Goal: Information Seeking & Learning: Find specific fact

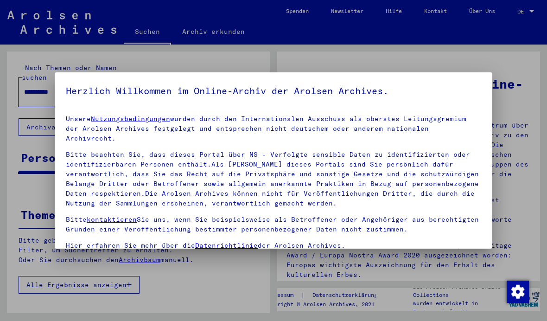
click at [73, 293] on label "Einverständniserklärung: Hiermit erkläre ich mich damit einverstanden, dass ich…" at bounding box center [274, 321] width 416 height 56
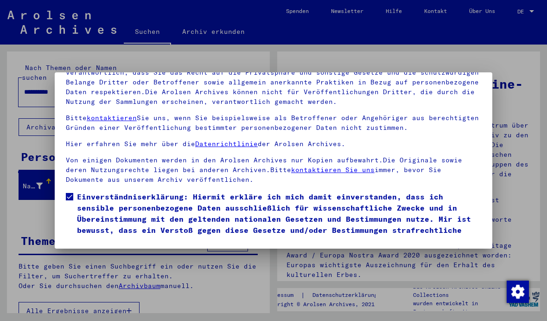
click at [109, 251] on button "Ich stimme zu" at bounding box center [101, 260] width 70 height 18
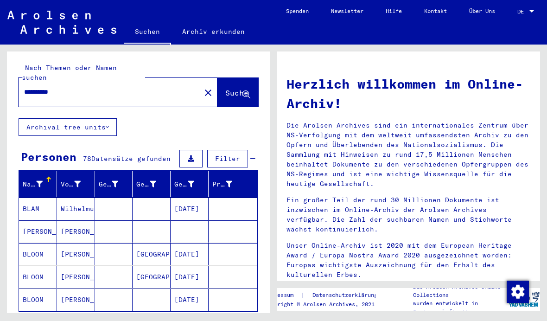
click at [187, 224] on mat-cell at bounding box center [190, 231] width 38 height 22
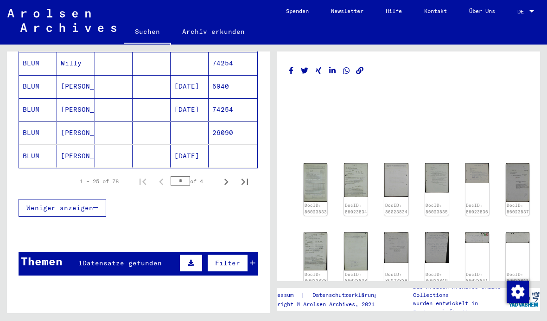
scroll to position [609, 0]
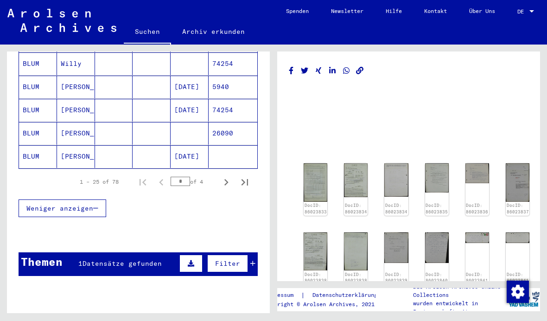
click at [255, 260] on icon at bounding box center [252, 263] width 5 height 6
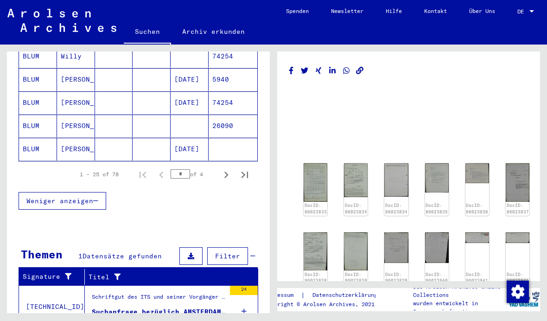
click at [200, 307] on div "Suchanfrage bezüglich AMSTERDAMER BERTA [DATE]" at bounding box center [159, 312] width 134 height 10
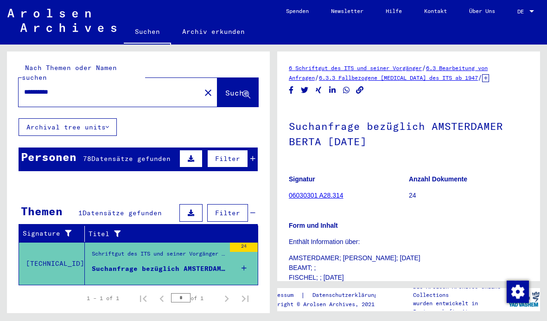
click at [256, 147] on div "Personen 78 Datensätze gefunden Filter" at bounding box center [138, 159] width 239 height 24
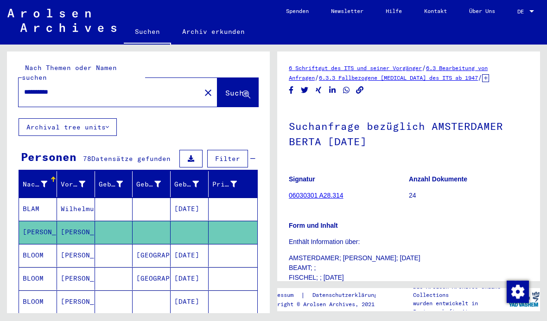
click at [237, 154] on span "Filter" at bounding box center [227, 158] width 25 height 8
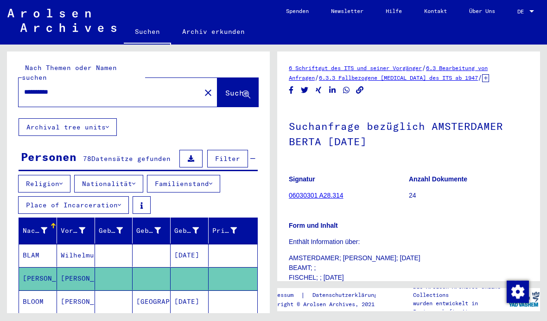
click at [115, 196] on button "Place of Incarceration" at bounding box center [73, 205] width 111 height 18
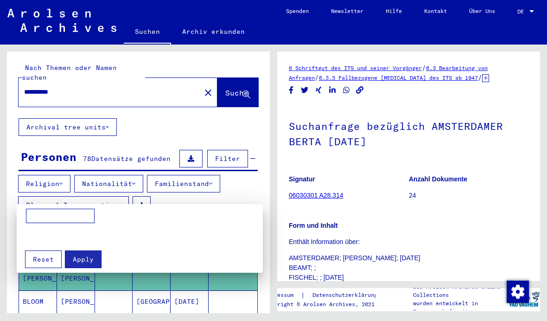
click at [240, 175] on div at bounding box center [273, 160] width 547 height 321
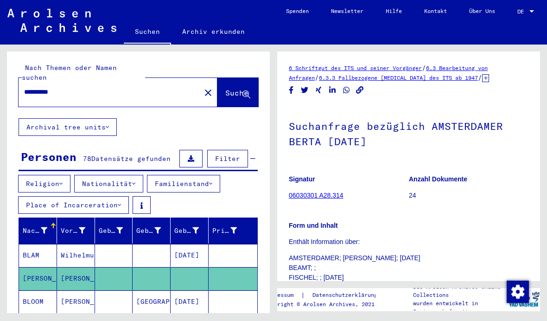
click at [135, 175] on button "Nationalität" at bounding box center [108, 184] width 69 height 18
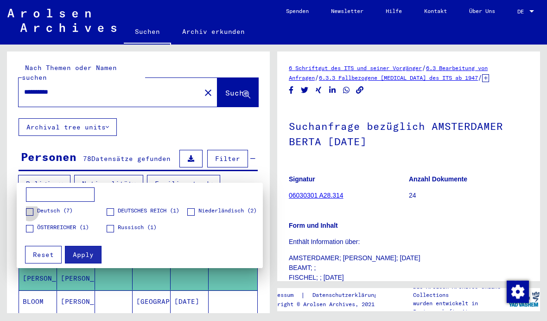
click at [29, 207] on label "Deutsch (7)" at bounding box center [49, 210] width 47 height 9
click at [36, 210] on label "Deutsch (7)" at bounding box center [49, 210] width 47 height 9
click at [213, 172] on div at bounding box center [273, 160] width 547 height 321
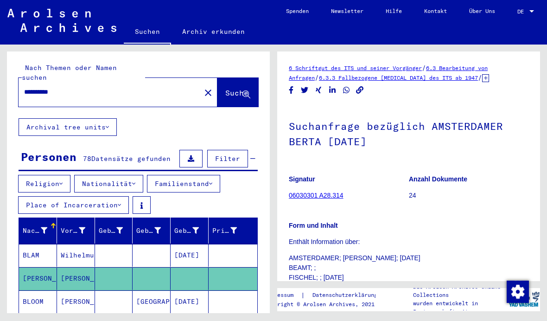
click at [211, 175] on button "Familienstand" at bounding box center [183, 184] width 73 height 18
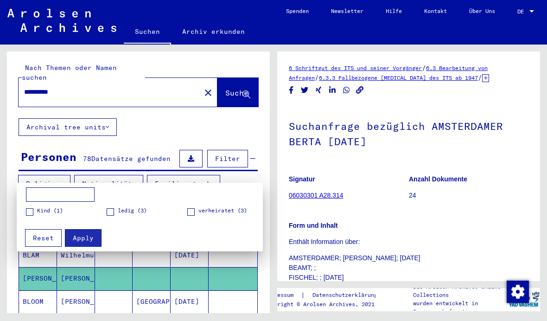
click at [44, 241] on span "Reset" at bounding box center [43, 238] width 21 height 8
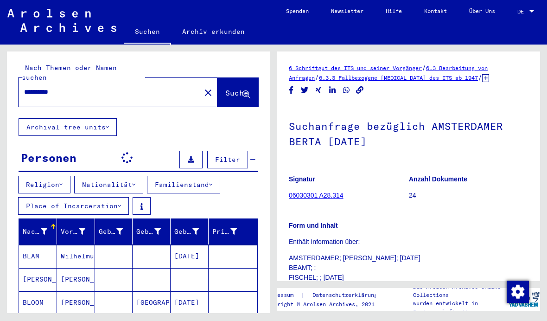
click at [199, 182] on button "Familienstand" at bounding box center [183, 185] width 73 height 18
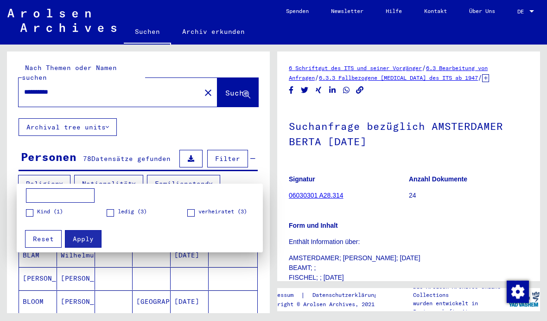
click at [26, 217] on span at bounding box center [29, 212] width 7 height 7
click at [75, 238] on span "Apply" at bounding box center [83, 239] width 21 height 8
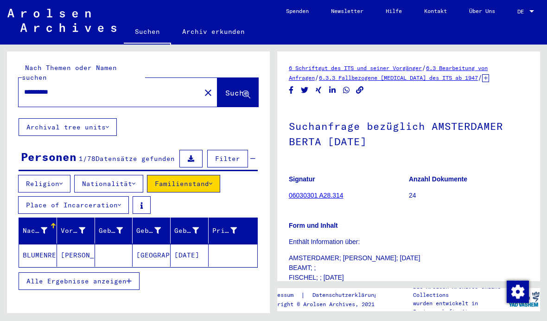
click at [199, 176] on button "Familienstand" at bounding box center [183, 184] width 73 height 18
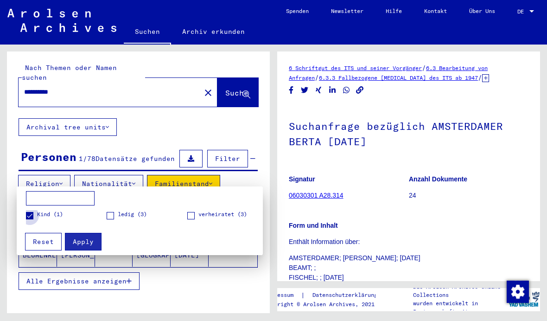
click at [32, 219] on span at bounding box center [29, 215] width 7 height 7
click at [47, 243] on span "Reset" at bounding box center [43, 241] width 21 height 8
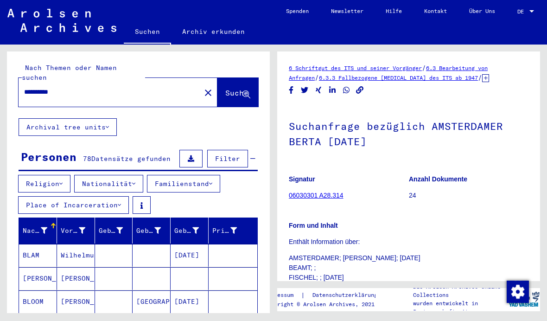
click at [115, 196] on button "Place of Incarceration" at bounding box center [73, 205] width 111 height 18
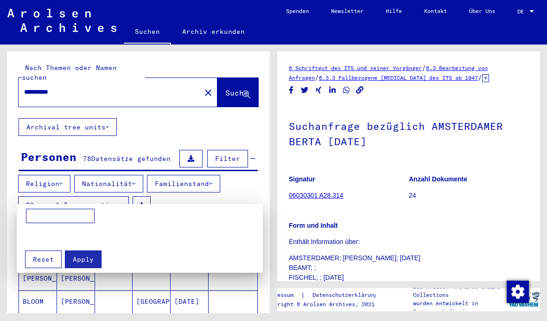
click at [71, 214] on input at bounding box center [60, 216] width 69 height 15
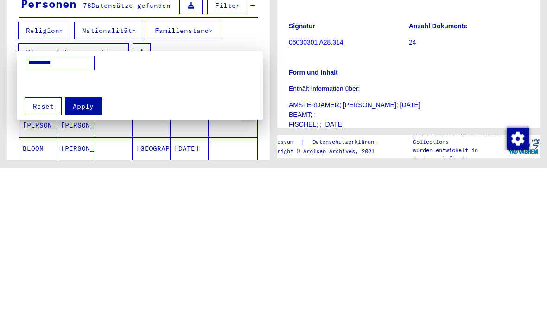
type input "**********"
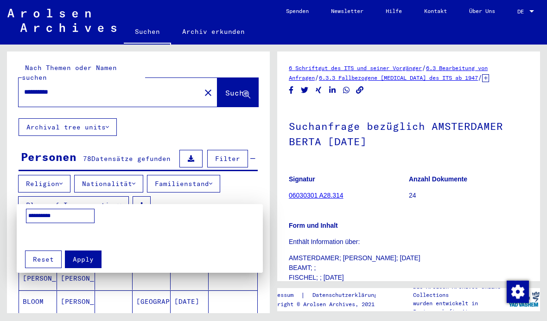
click at [84, 267] on button "Apply" at bounding box center [83, 259] width 37 height 18
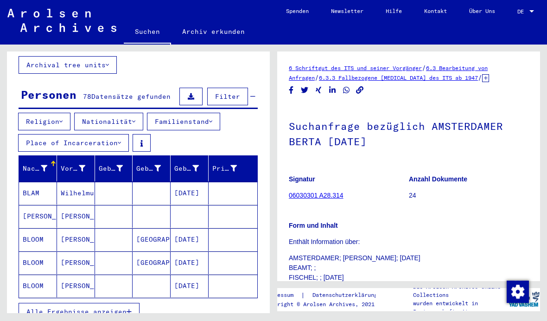
scroll to position [68, 0]
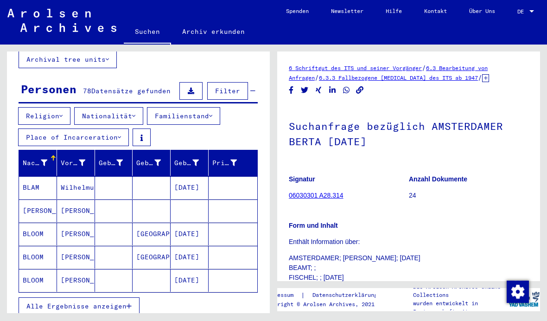
click at [130, 205] on mat-cell at bounding box center [114, 210] width 38 height 23
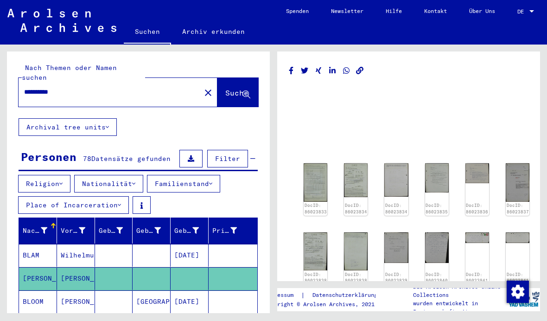
click at [117, 203] on button "Place of Incarceration" at bounding box center [73, 205] width 111 height 18
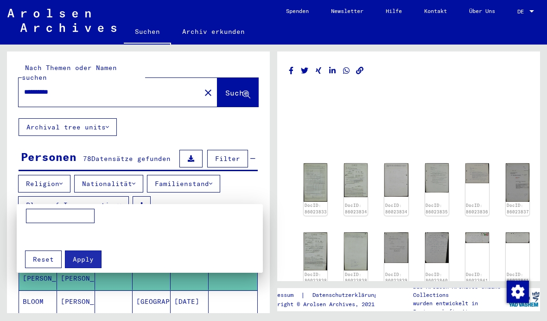
click at [48, 257] on span "Reset" at bounding box center [43, 259] width 21 height 8
